Goal: Check status: Check status

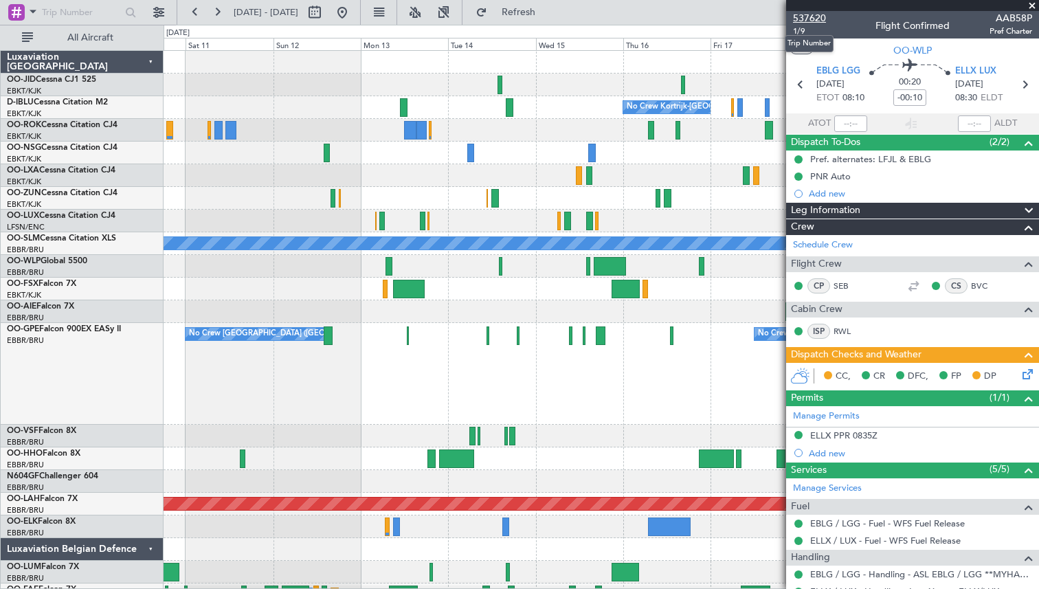
click at [808, 19] on span "537620" at bounding box center [809, 18] width 33 height 14
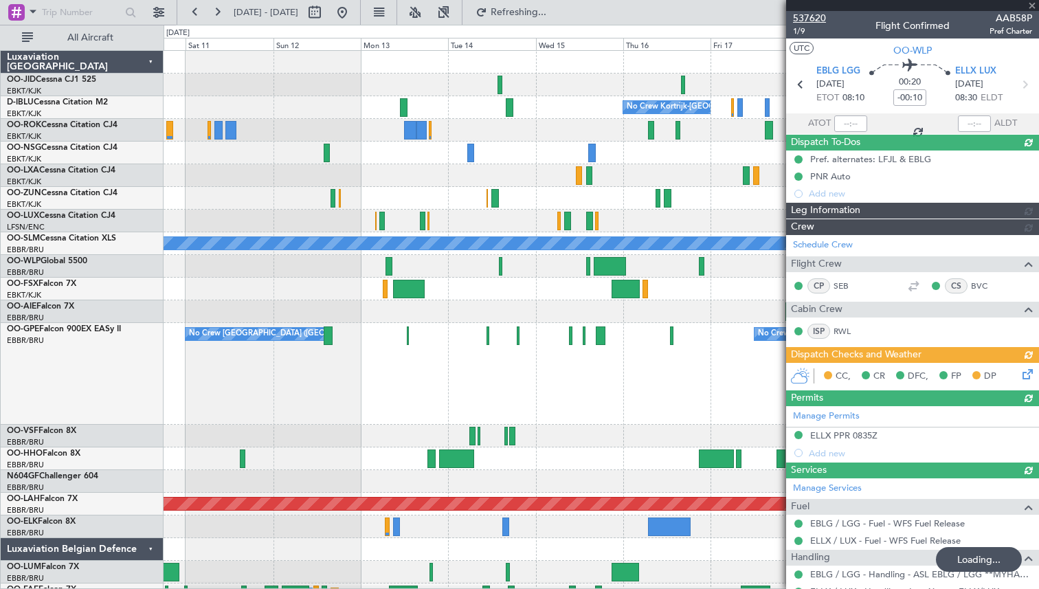
type input "1"
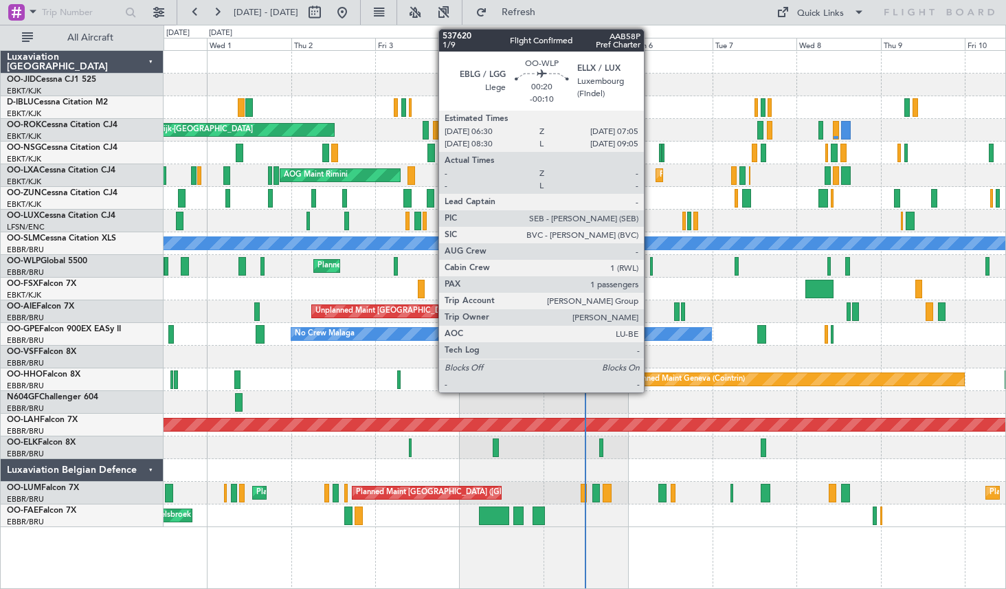
click at [650, 264] on div at bounding box center [651, 266] width 2 height 19
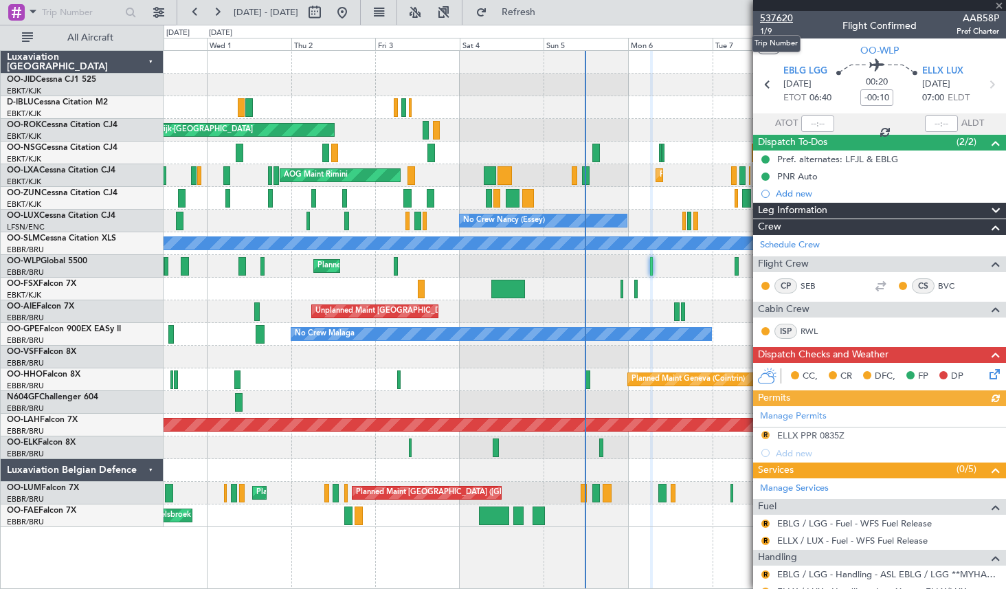
click at [781, 12] on span "537620" at bounding box center [776, 18] width 33 height 14
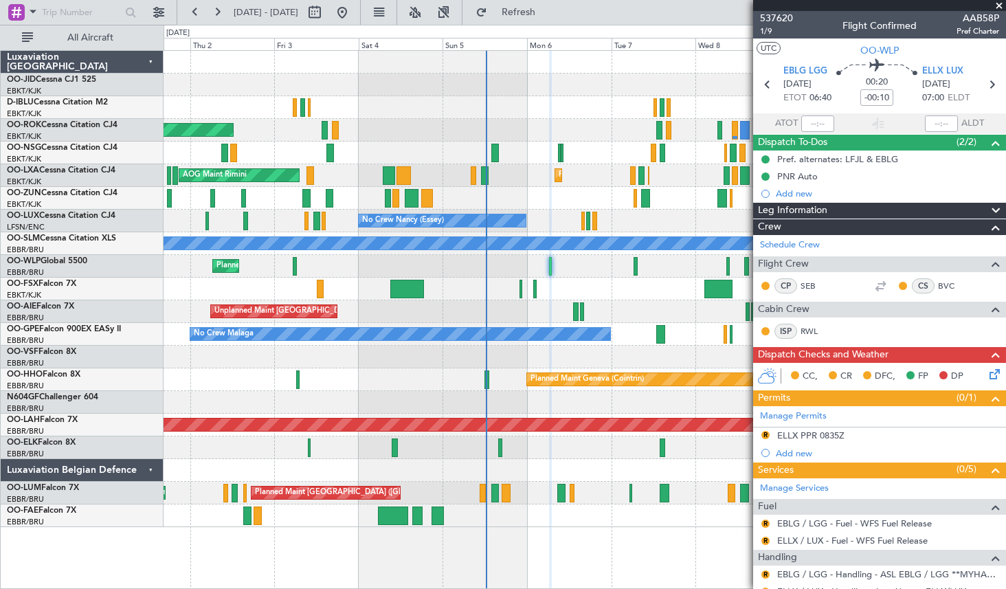
click at [579, 260] on div "Planned Maint Milan (Linate)" at bounding box center [583, 266] width 841 height 23
click at [1001, 8] on span at bounding box center [999, 6] width 14 height 12
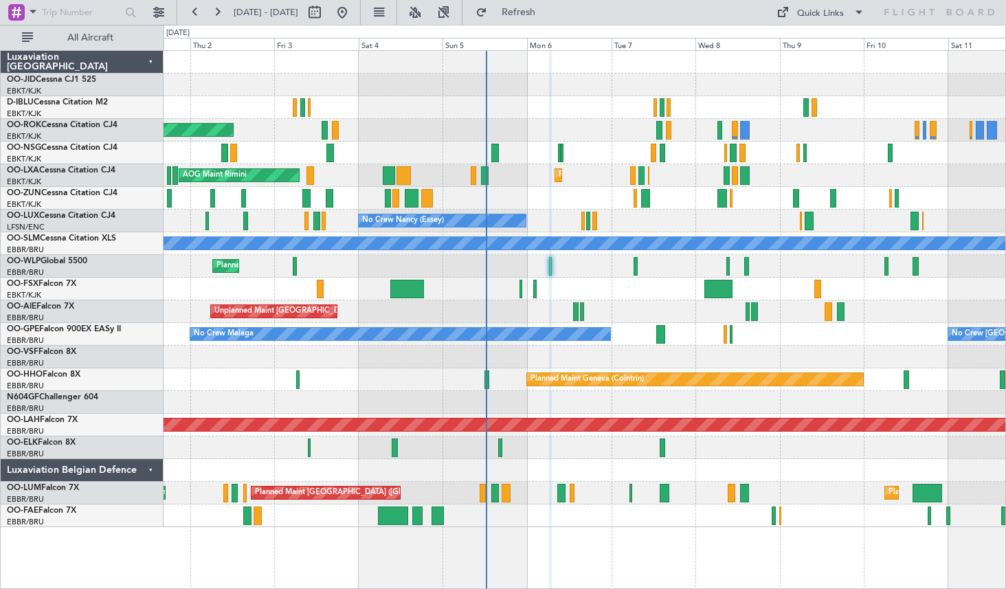
type input "0"
